Goal: Navigation & Orientation: Find specific page/section

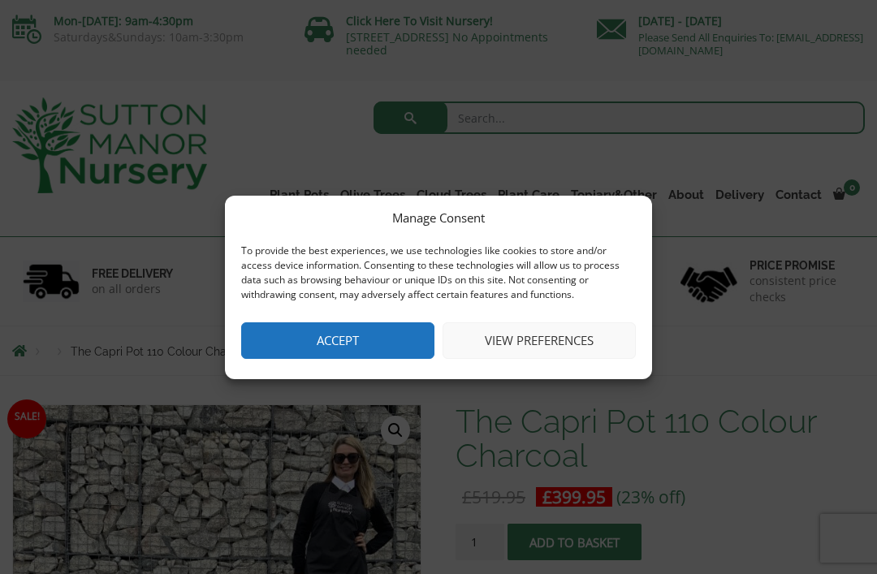
click at [417, 335] on button "Accept" at bounding box center [337, 340] width 193 height 37
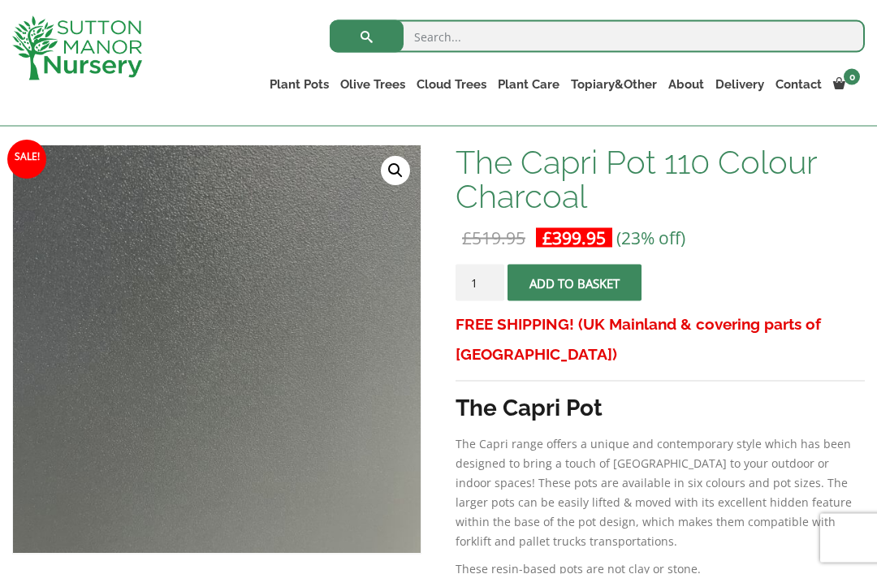
scroll to position [227, 0]
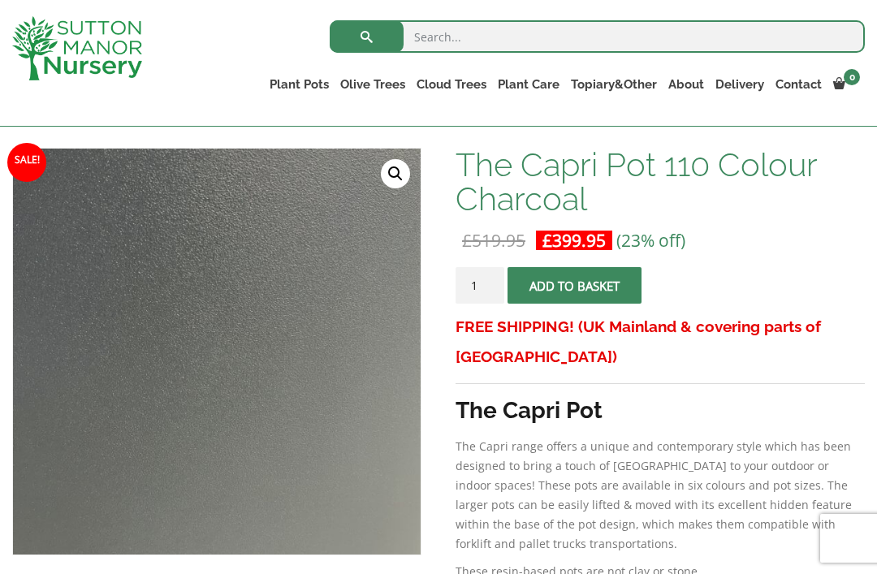
click at [0, 0] on link "The Amalfi Pots" at bounding box center [0, 0] width 0 height 0
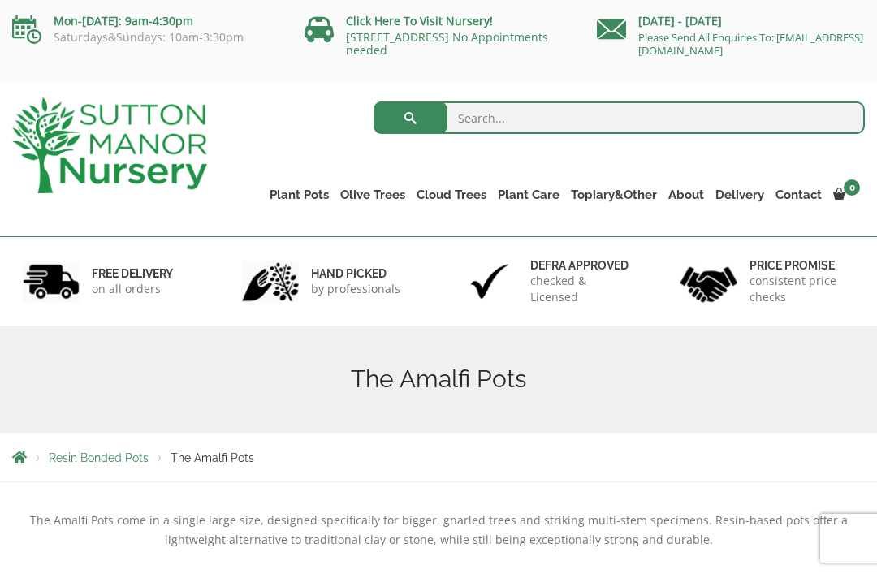
click at [0, 0] on link "The Capri Pots" at bounding box center [0, 0] width 0 height 0
click at [0, 0] on link "Wabi-Sabi" at bounding box center [0, 0] width 0 height 0
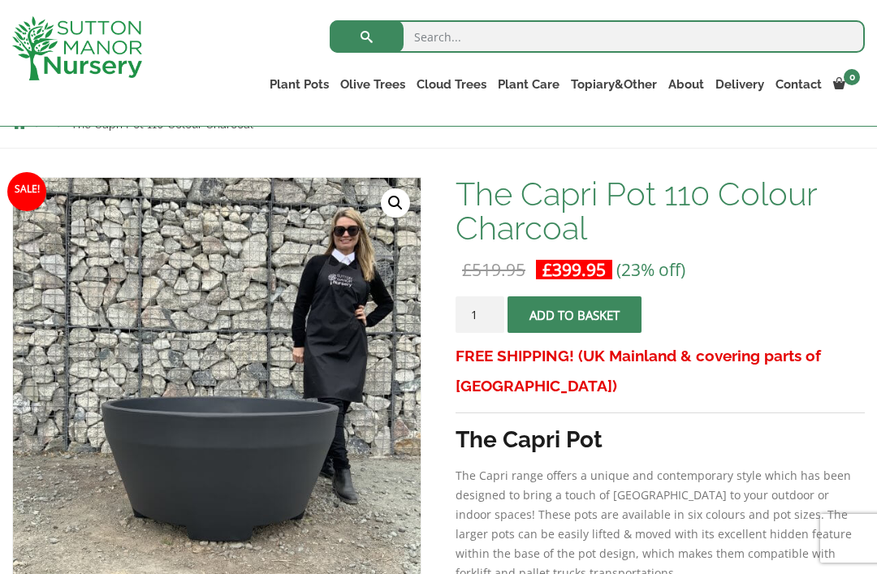
scroll to position [227, 0]
